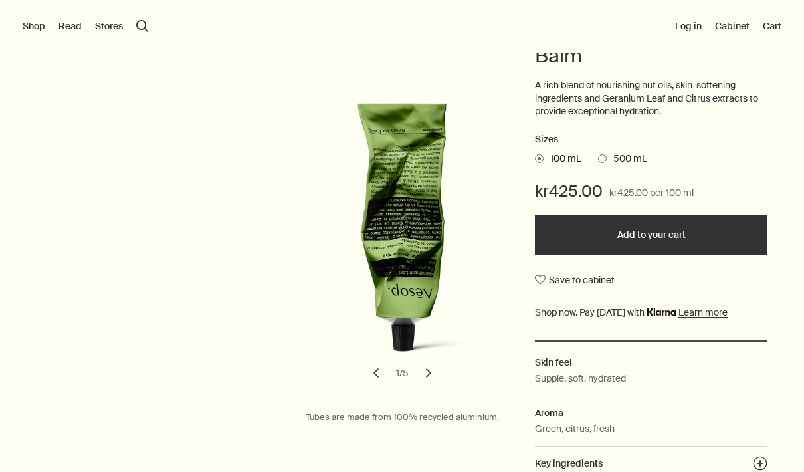
scroll to position [157, 0]
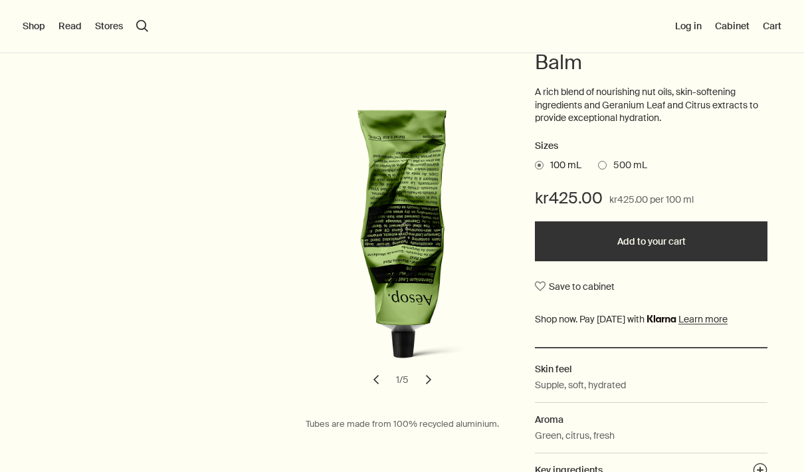
click at [123, 371] on div "Body & Hand Body Balms & Oils Geranium Leaf Body Balm A rich blend of nourishin…" at bounding box center [402, 251] width 698 height 521
click at [122, 371] on div "Body & Hand Body Balms & Oils Geranium Leaf Body Balm A rich blend of nourishin…" at bounding box center [402, 251] width 698 height 521
click at [140, 356] on div "Body & Hand Body Balms & Oils Geranium Leaf Body Balm A rich blend of nourishin…" at bounding box center [402, 251] width 698 height 521
click at [159, 318] on div "Body & Hand Body Balms & Oils Geranium Leaf Body Balm A rich blend of nourishin…" at bounding box center [402, 251] width 698 height 521
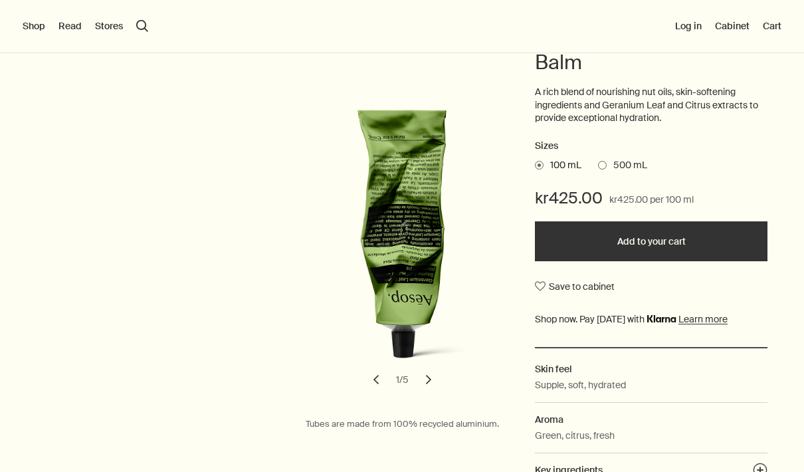
scroll to position [0, 0]
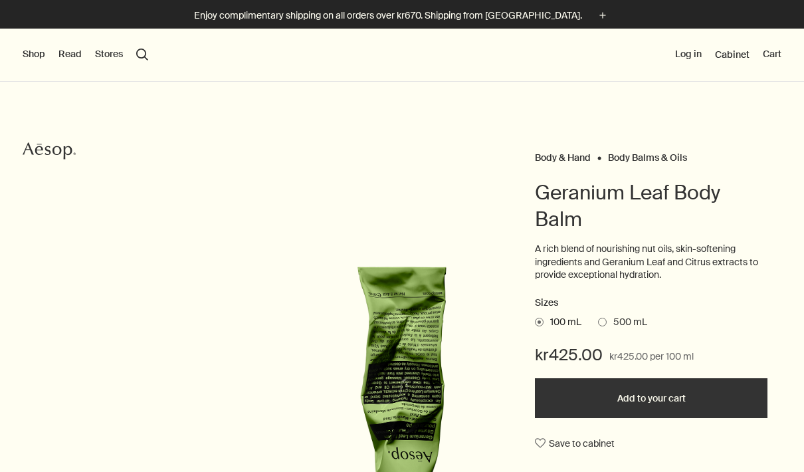
click at [34, 56] on button "Shop" at bounding box center [34, 54] width 23 height 13
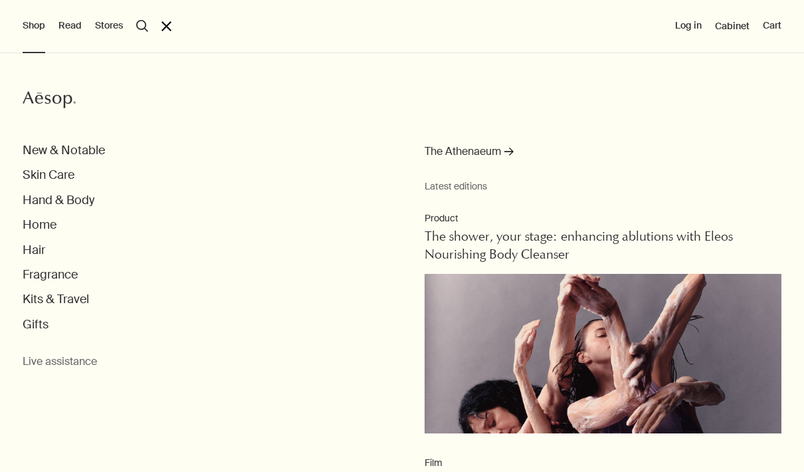
click at [47, 196] on button "Hand & Body" at bounding box center [59, 200] width 72 height 15
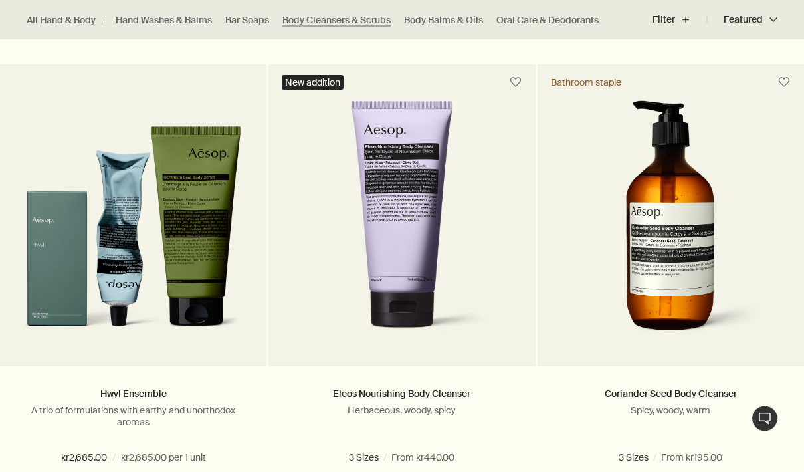
scroll to position [846, 0]
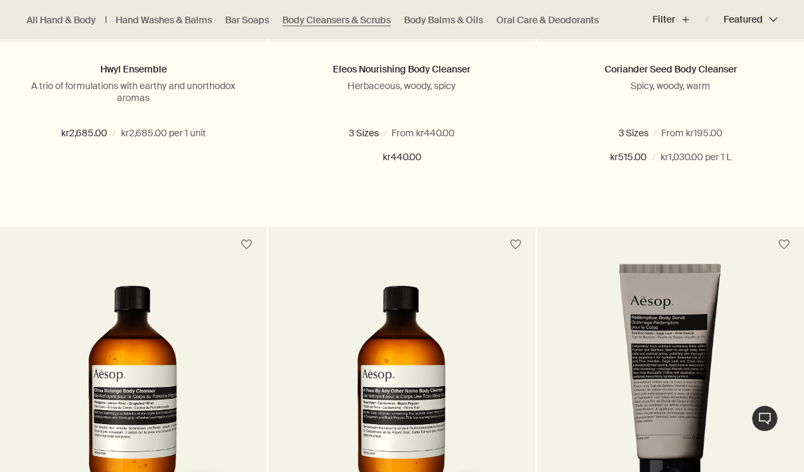
click at [738, 209] on button "Add Add to your cart" at bounding box center [671, 205] width 266 height 40
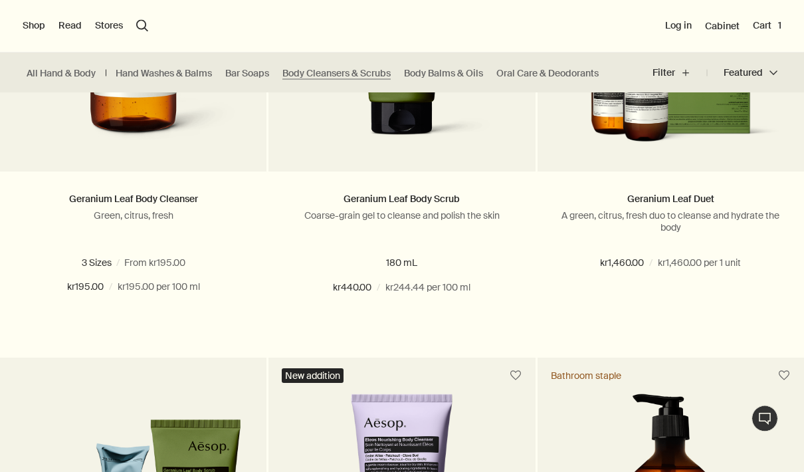
scroll to position [548, 0]
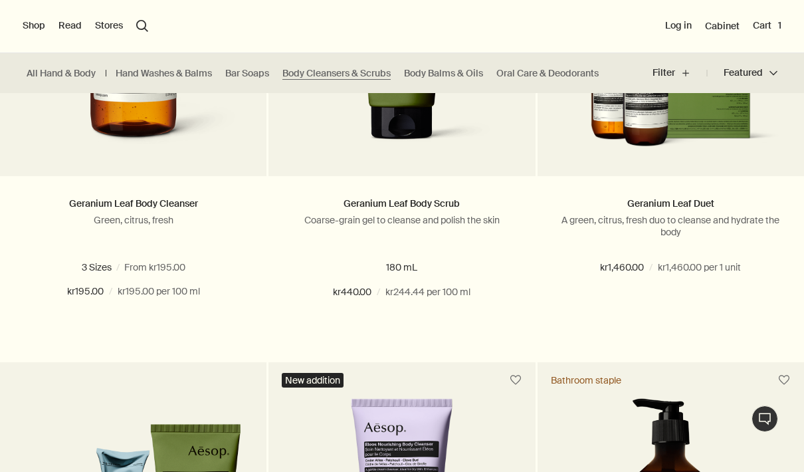
click at [774, 29] on button "Cart 1" at bounding box center [767, 25] width 29 height 13
